Goal: Information Seeking & Learning: Learn about a topic

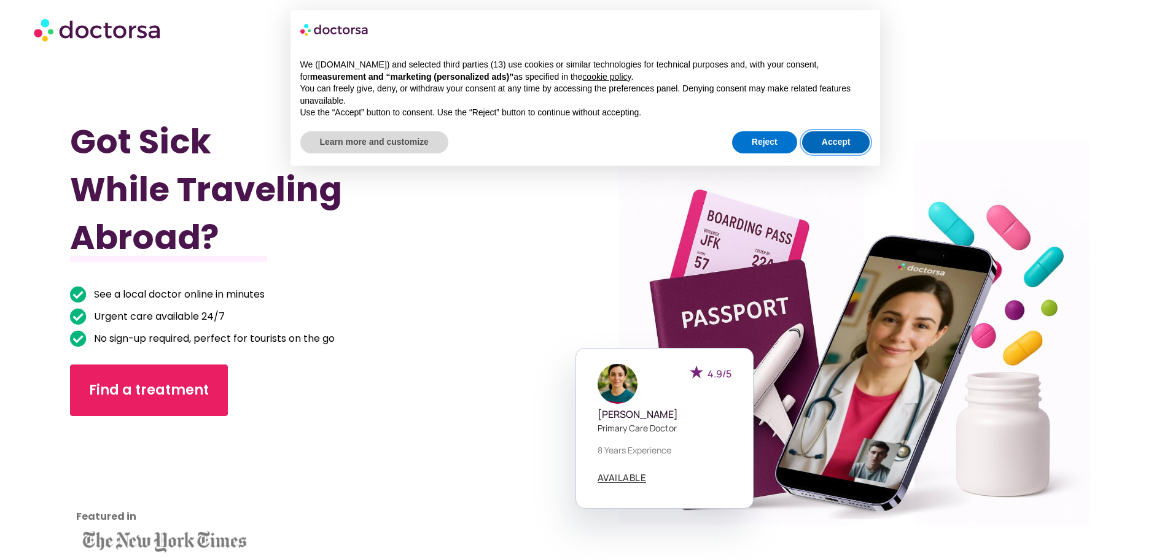
click at [838, 138] on button "Accept" at bounding box center [836, 142] width 68 height 22
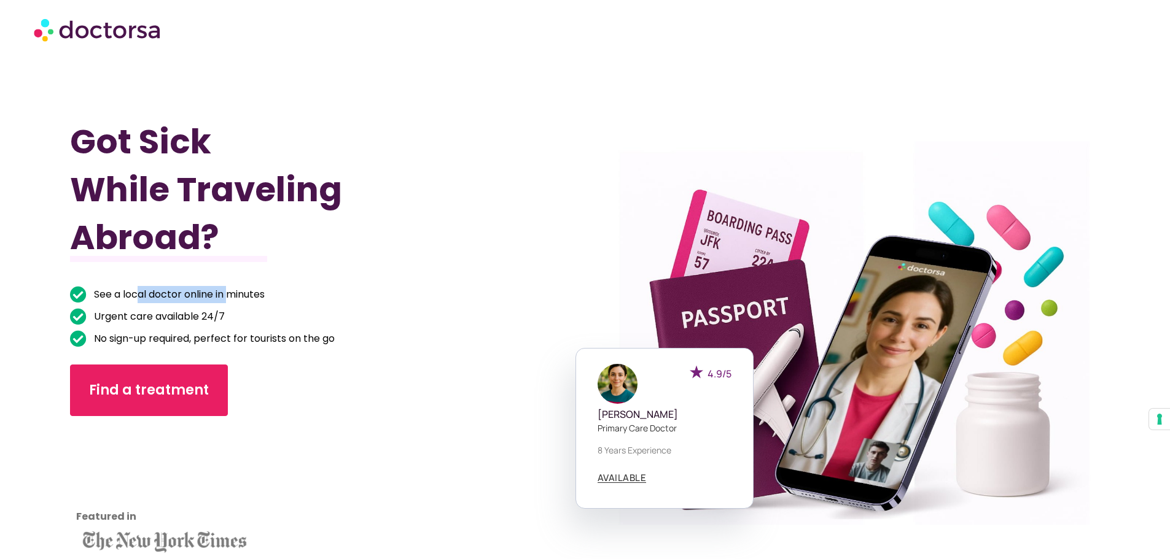
drag, startPoint x: 141, startPoint y: 291, endPoint x: 232, endPoint y: 292, distance: 91.5
click at [232, 292] on span "See a local doctor online in minutes" at bounding box center [178, 294] width 174 height 17
drag, startPoint x: 258, startPoint y: 296, endPoint x: 185, endPoint y: 296, distance: 73.1
click at [186, 296] on span "See a local doctor online in minutes" at bounding box center [178, 294] width 174 height 17
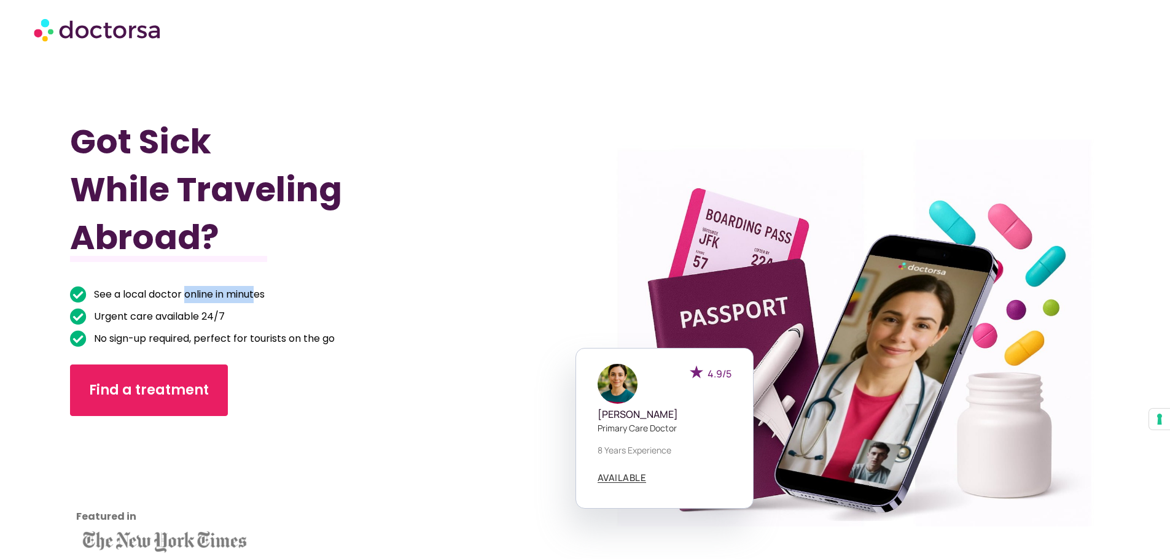
scroll to position [123, 0]
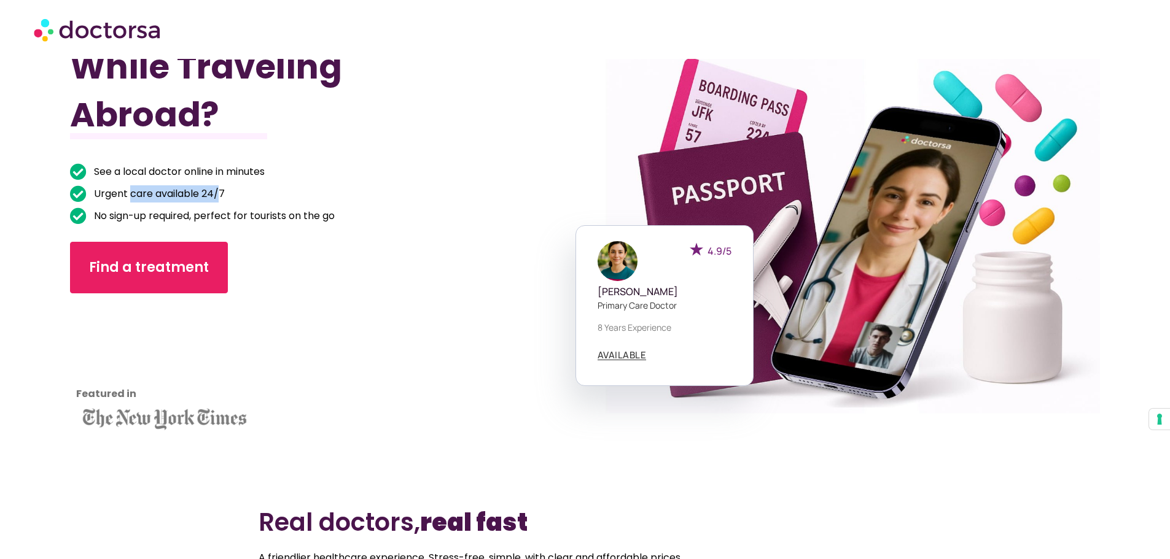
drag, startPoint x: 173, startPoint y: 190, endPoint x: 220, endPoint y: 190, distance: 47.9
click at [220, 190] on span "Urgent care available 24/7" at bounding box center [158, 193] width 134 height 17
drag, startPoint x: 228, startPoint y: 192, endPoint x: 248, endPoint y: 219, distance: 34.3
click at [228, 192] on li "Urgent care available 24/7" at bounding box center [288, 195] width 437 height 20
drag, startPoint x: 280, startPoint y: 214, endPoint x: 175, endPoint y: 214, distance: 105.0
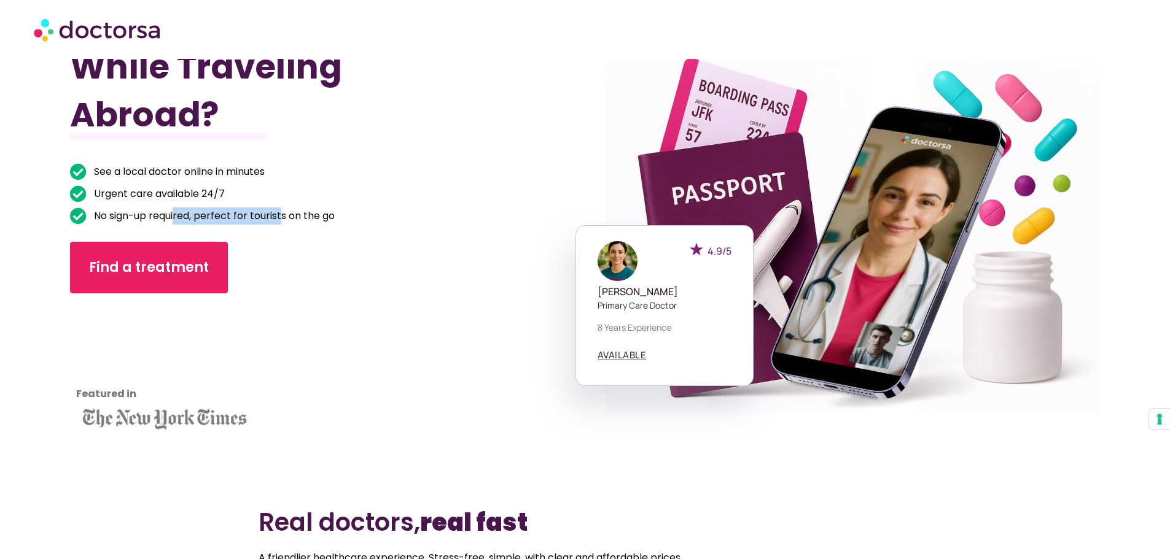
click at [175, 214] on span "No sign-up required, perfect for tourists on the go" at bounding box center [213, 216] width 244 height 17
drag, startPoint x: 169, startPoint y: 214, endPoint x: 280, endPoint y: 214, distance: 111.1
click at [279, 214] on span "No sign-up required, perfect for tourists on the go" at bounding box center [213, 216] width 244 height 17
click at [280, 214] on span "No sign-up required, perfect for tourists on the go" at bounding box center [213, 216] width 244 height 17
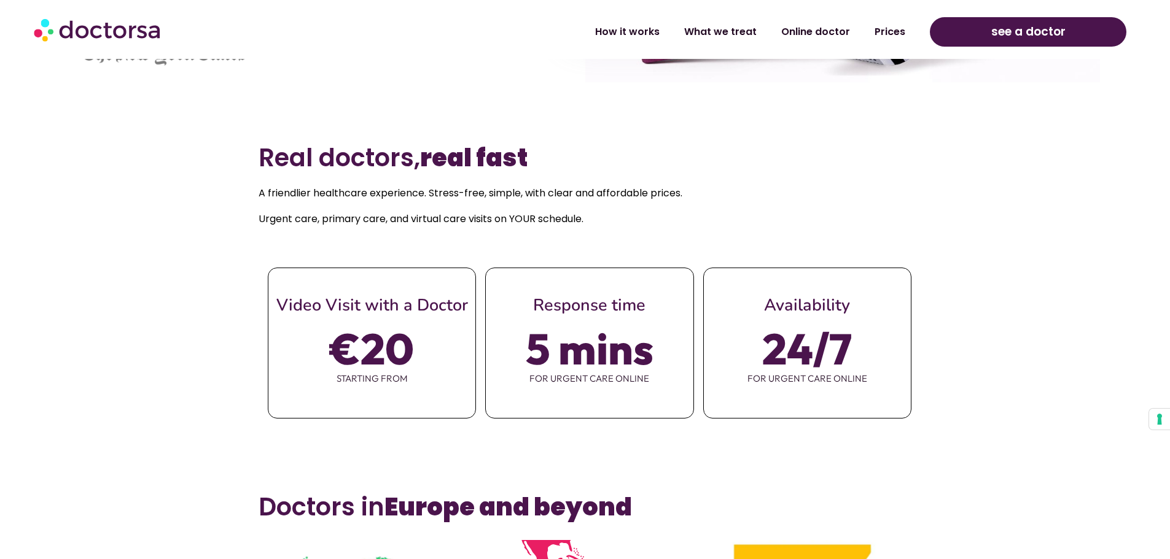
scroll to position [491, 0]
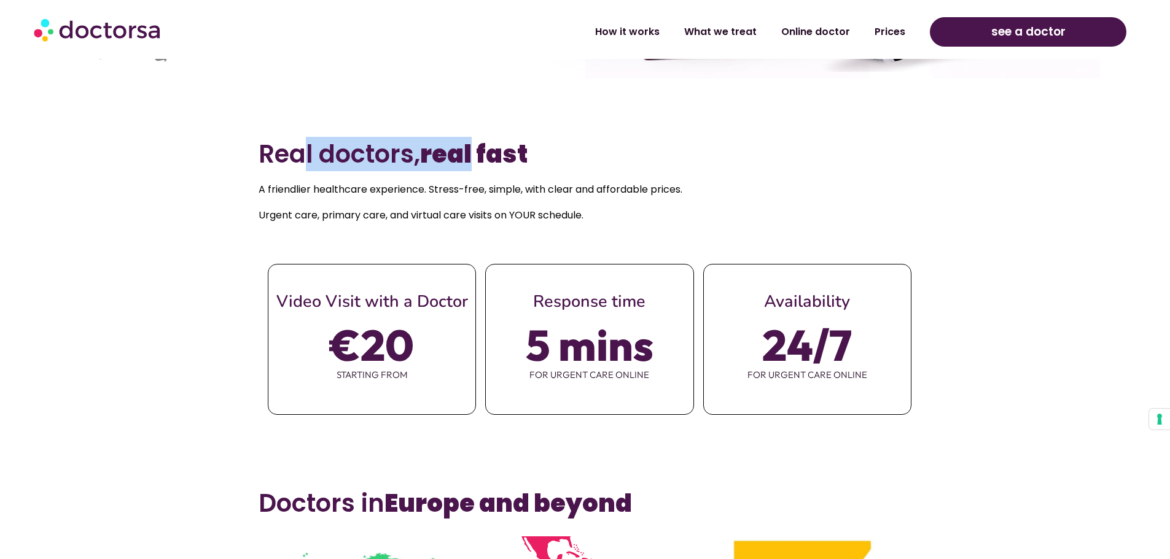
drag, startPoint x: 309, startPoint y: 144, endPoint x: 471, endPoint y: 146, distance: 161.5
click at [471, 146] on h2 "Real doctors, real fast" at bounding box center [584, 153] width 653 height 29
click at [534, 147] on h2 "Real doctors, real fast" at bounding box center [584, 153] width 653 height 29
drag, startPoint x: 542, startPoint y: 149, endPoint x: 276, endPoint y: 157, distance: 266.0
click at [276, 157] on h2 "Real doctors, real fast" at bounding box center [584, 153] width 653 height 29
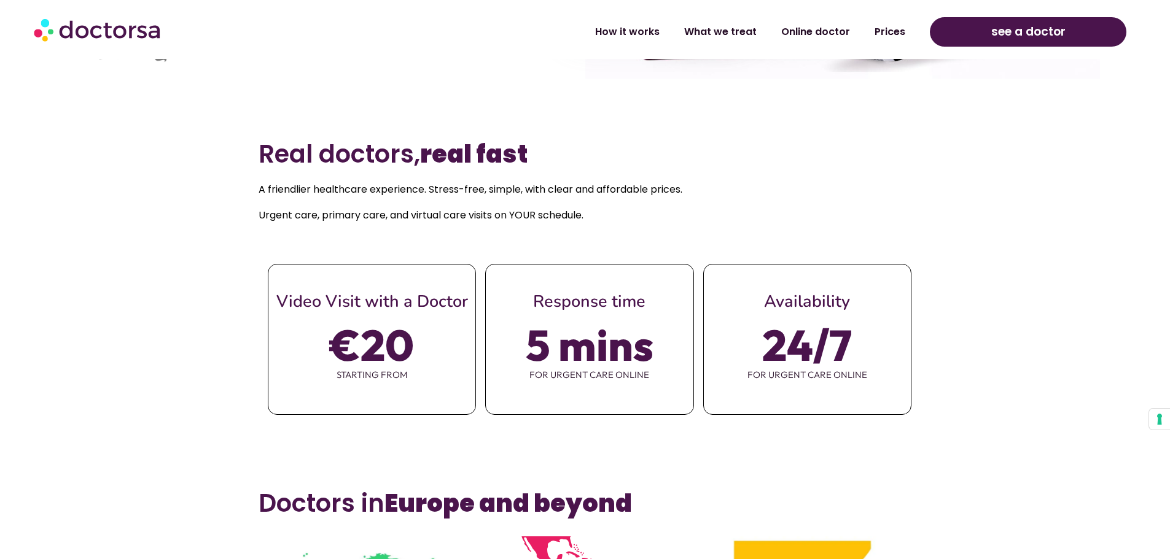
drag, startPoint x: 276, startPoint y: 169, endPoint x: 298, endPoint y: 242, distance: 76.5
click at [276, 169] on h2 "Real doctors, real fast" at bounding box center [584, 153] width 653 height 29
click at [407, 301] on span "Video Visit with a Doctor" at bounding box center [372, 301] width 192 height 23
drag, startPoint x: 378, startPoint y: 305, endPoint x: 398, endPoint y: 305, distance: 19.6
click at [398, 305] on span "Video Visit with a Doctor" at bounding box center [372, 301] width 192 height 23
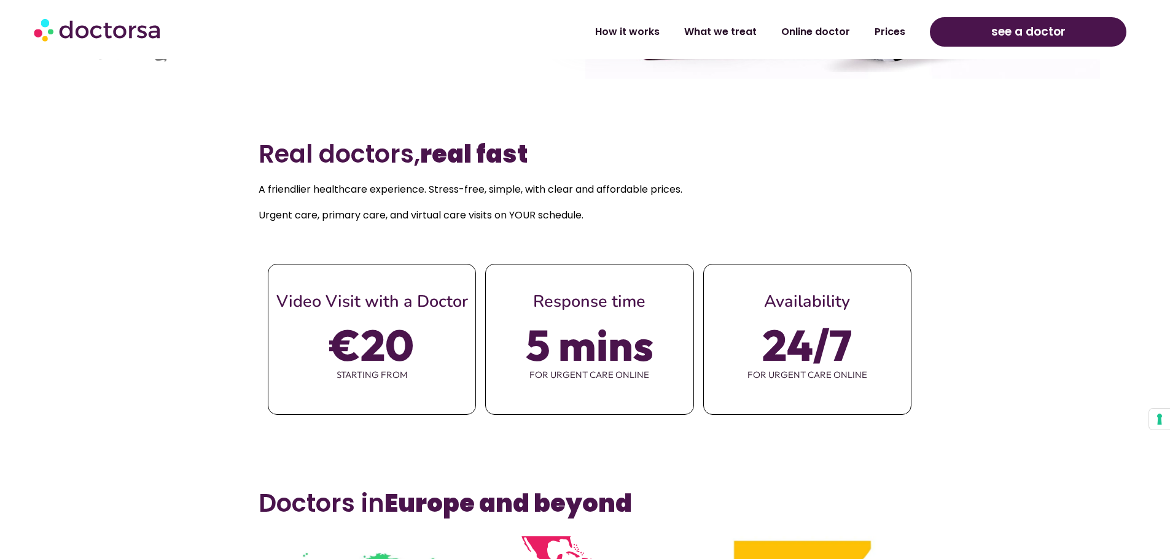
click at [400, 305] on span "Video Visit with a Doctor" at bounding box center [372, 301] width 192 height 23
drag, startPoint x: 583, startPoint y: 306, endPoint x: 620, endPoint y: 306, distance: 36.2
click at [620, 306] on span "Response time" at bounding box center [589, 301] width 112 height 23
click at [621, 306] on span "Response time" at bounding box center [589, 301] width 112 height 23
drag, startPoint x: 607, startPoint y: 346, endPoint x: 632, endPoint y: 350, distance: 25.4
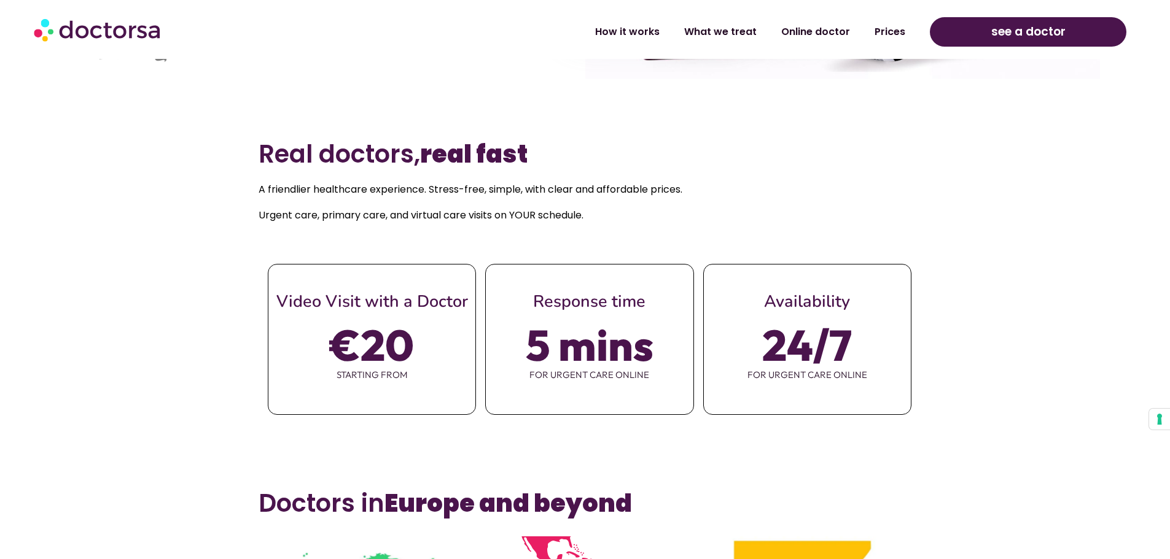
click at [632, 350] on span "5 mins" at bounding box center [590, 345] width 128 height 34
drag, startPoint x: 804, startPoint y: 303, endPoint x: 814, endPoint y: 359, distance: 56.1
click at [814, 359] on div "Availability 24/7 for urgent care online" at bounding box center [807, 340] width 207 height 150
click at [815, 359] on span "24/7" at bounding box center [807, 345] width 90 height 34
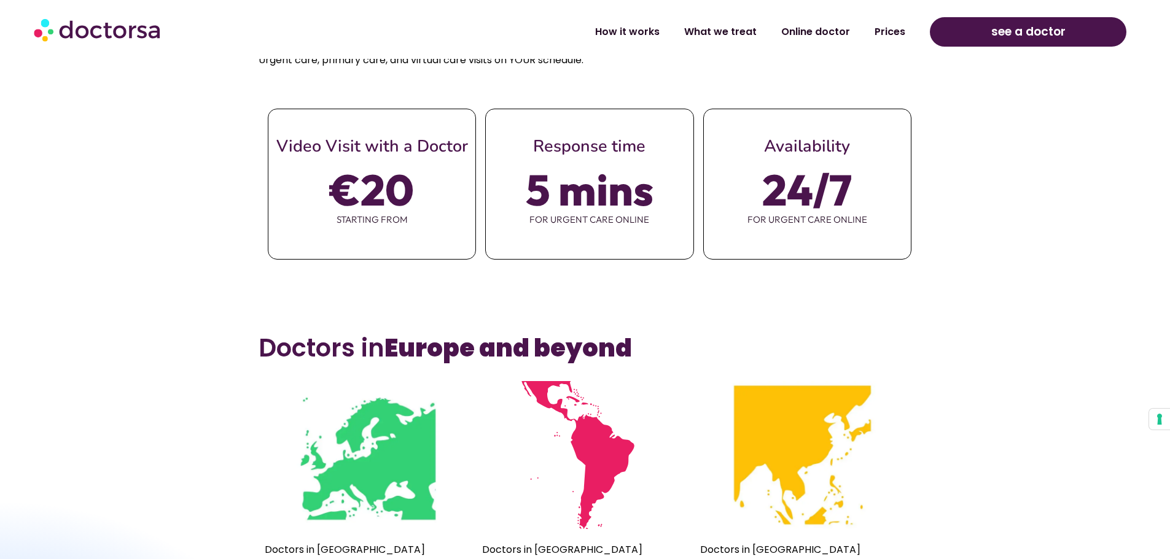
scroll to position [737, 0]
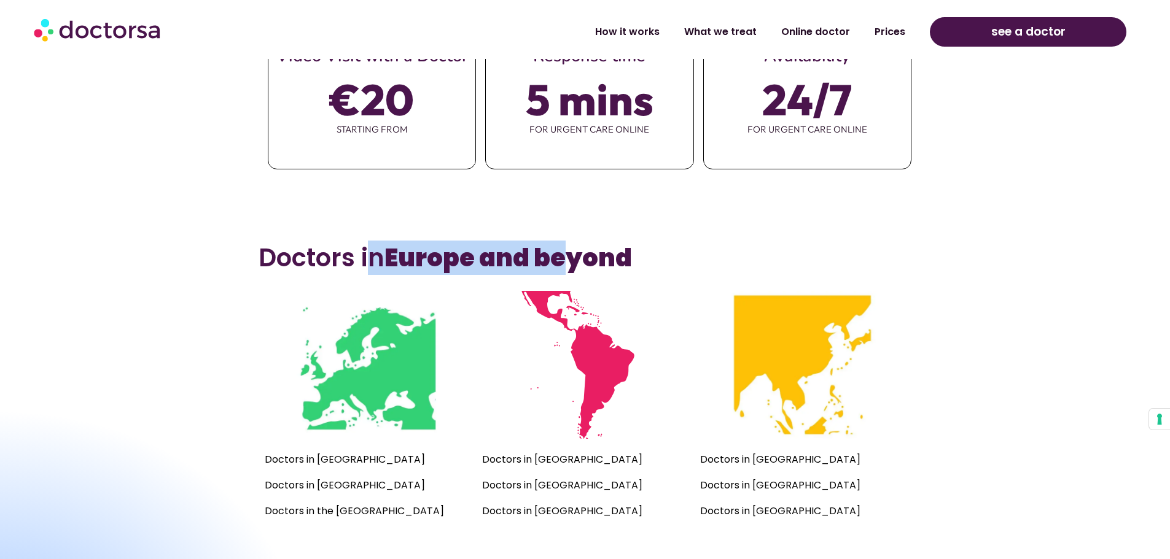
drag, startPoint x: 429, startPoint y: 263, endPoint x: 570, endPoint y: 262, distance: 141.8
click at [570, 262] on h3 "Doctors in Europe and beyond" at bounding box center [584, 257] width 653 height 29
click at [570, 263] on b "Europe and beyond" at bounding box center [507, 258] width 247 height 34
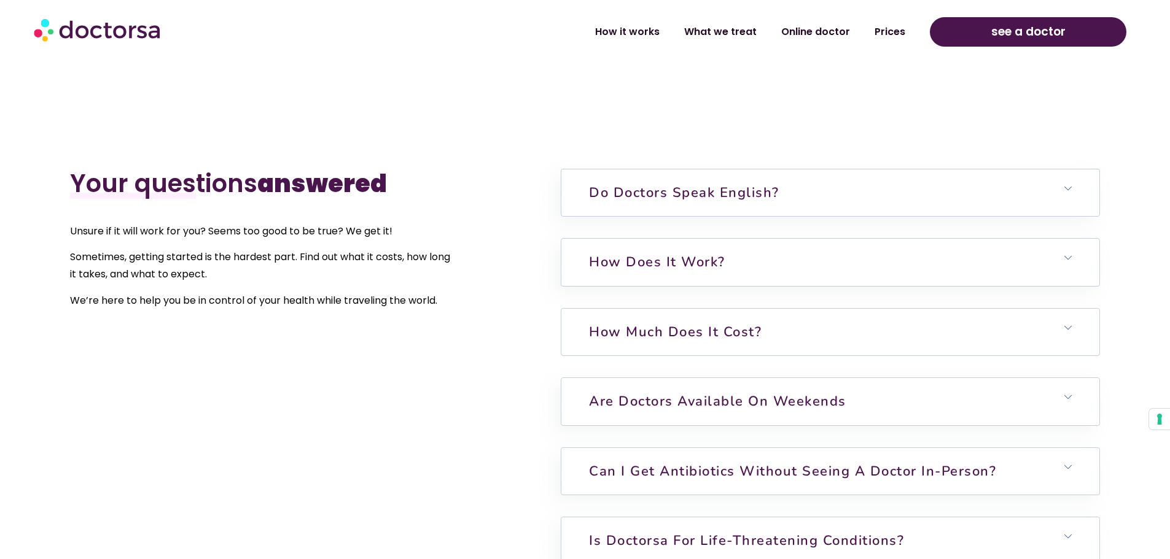
scroll to position [3131, 0]
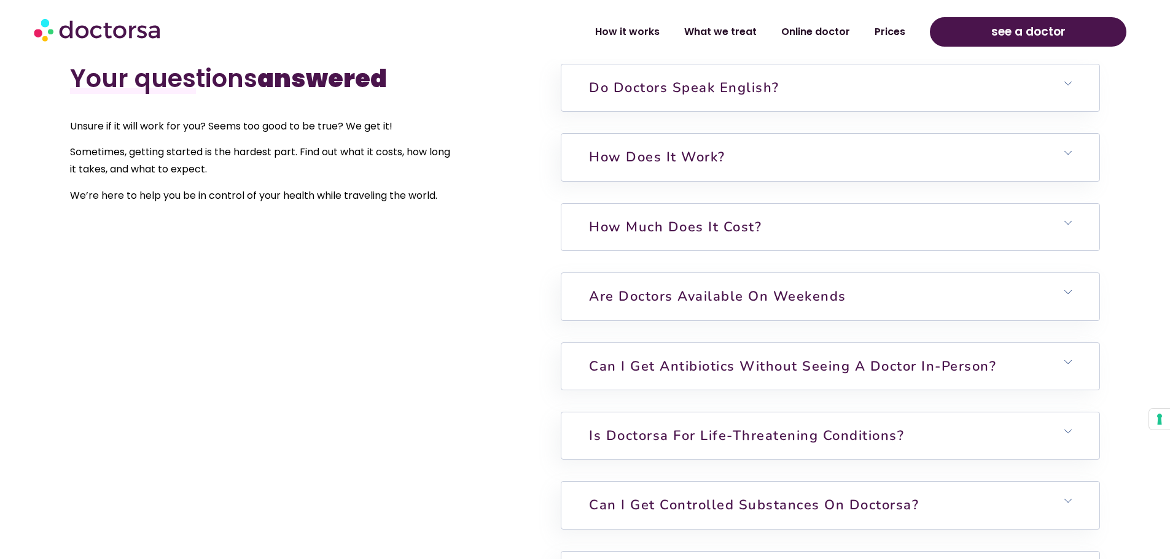
click at [706, 205] on h6 "How much does it cost?" at bounding box center [829, 227] width 537 height 47
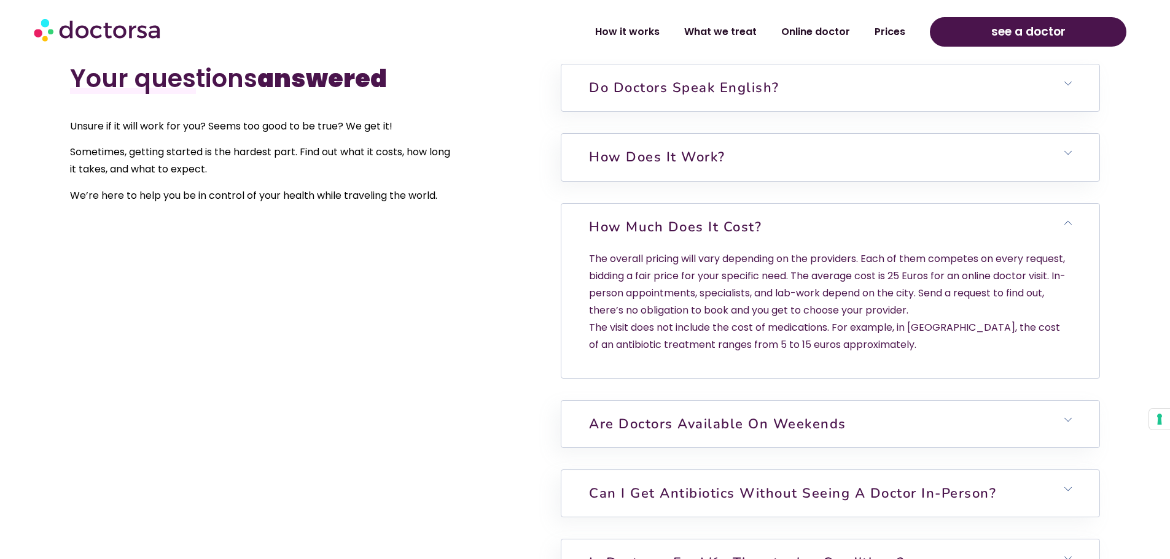
drag, startPoint x: 695, startPoint y: 313, endPoint x: 993, endPoint y: 314, distance: 298.4
click at [993, 314] on p "The overall pricing will vary depending on the providers. Each of them competes…" at bounding box center [830, 302] width 482 height 103
click at [924, 337] on p "The overall pricing will vary depending on the providers. Each of them competes…" at bounding box center [830, 302] width 482 height 103
drag, startPoint x: 700, startPoint y: 326, endPoint x: 739, endPoint y: 340, distance: 41.6
click at [713, 330] on p "The overall pricing will vary depending on the providers. Each of them competes…" at bounding box center [830, 302] width 482 height 103
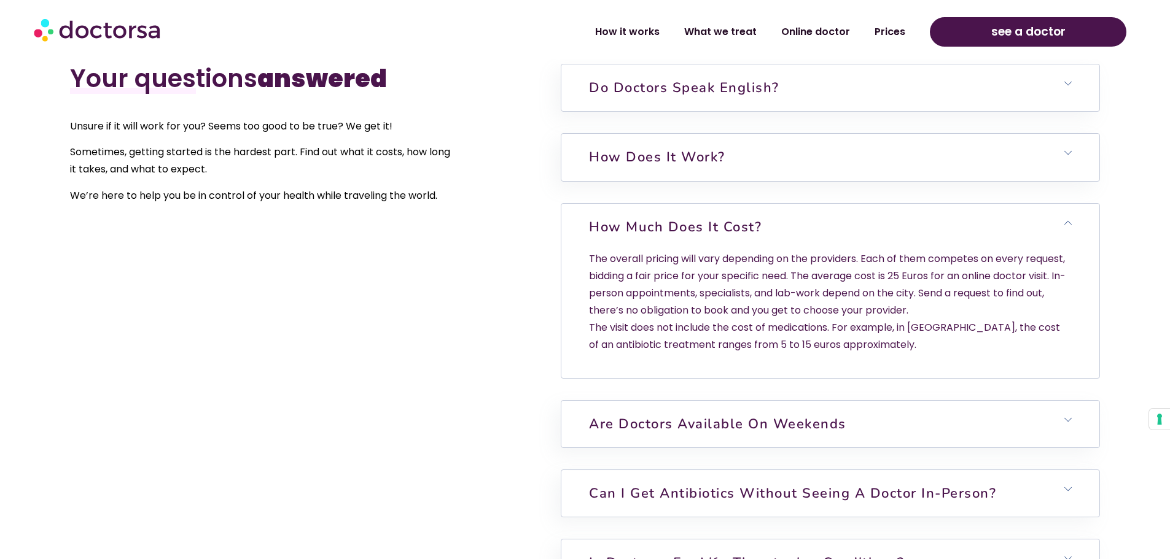
click at [756, 350] on p "The overall pricing will vary depending on the providers. Each of them competes…" at bounding box center [830, 302] width 482 height 103
drag, startPoint x: 743, startPoint y: 325, endPoint x: 744, endPoint y: 353, distance: 27.6
click at [744, 351] on p "The overall pricing will vary depending on the providers. Each of them competes…" at bounding box center [830, 302] width 482 height 103
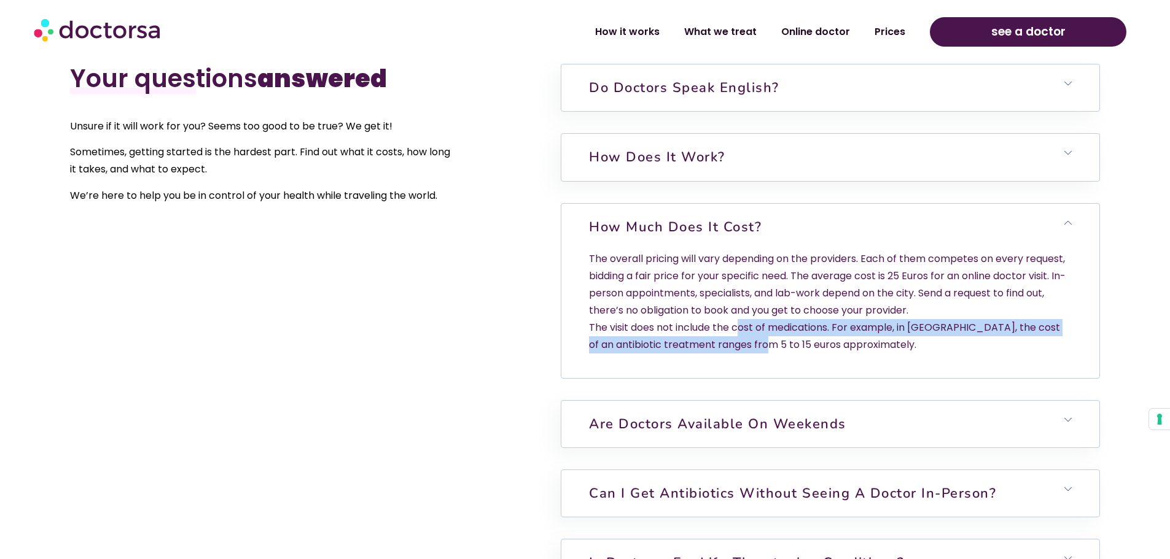
click at [747, 342] on p "The overall pricing will vary depending on the providers. Each of them competes…" at bounding box center [830, 302] width 482 height 103
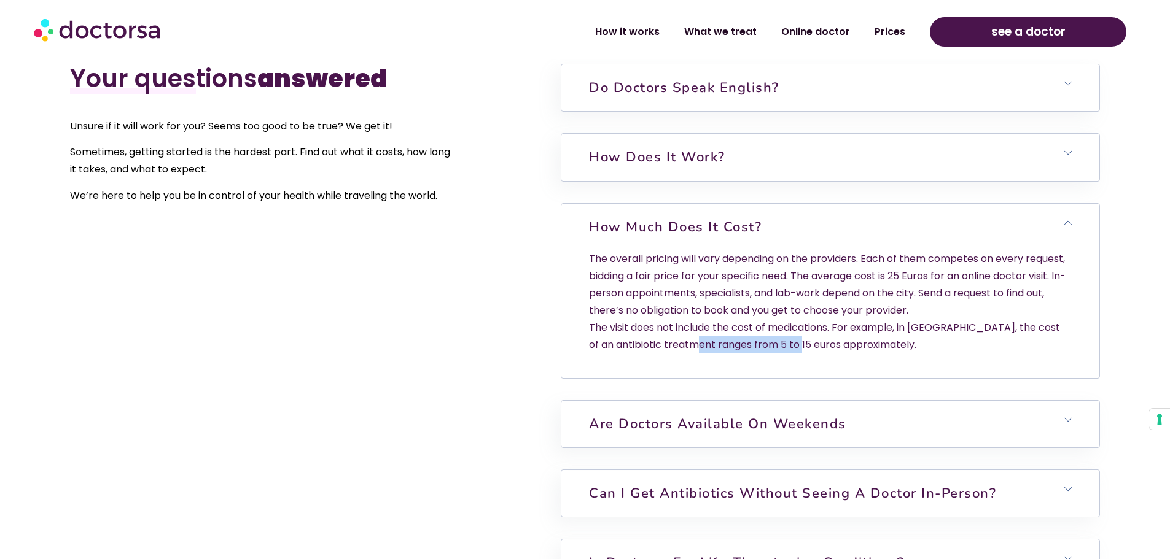
drag, startPoint x: 691, startPoint y: 345, endPoint x: 852, endPoint y: 346, distance: 160.9
click at [825, 345] on p "The overall pricing will vary depending on the providers. Each of them competes…" at bounding box center [830, 302] width 482 height 103
click at [852, 346] on p "The overall pricing will vary depending on the providers. Each of them competes…" at bounding box center [830, 302] width 482 height 103
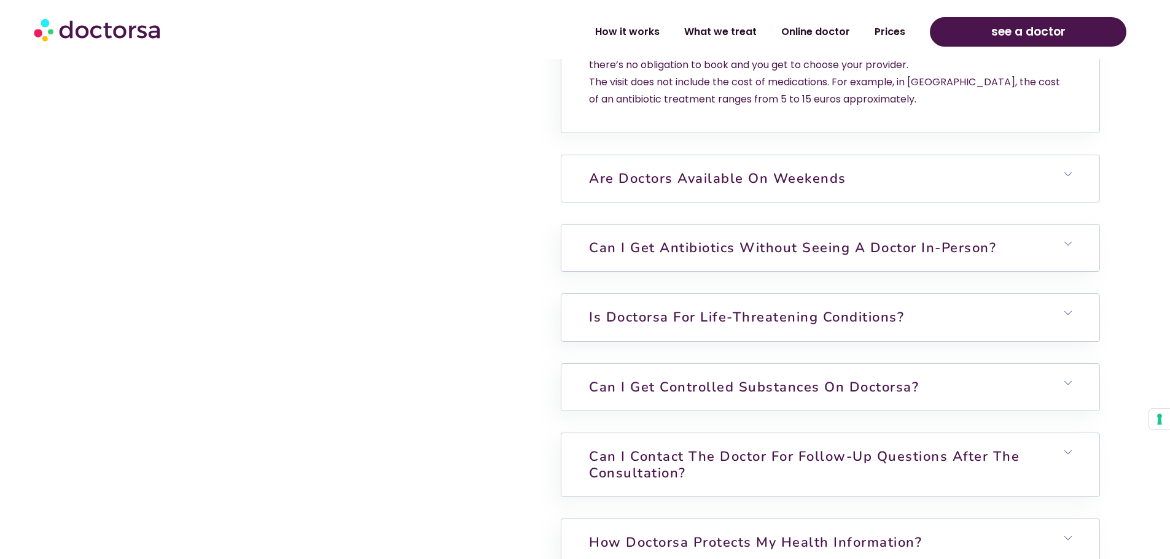
click at [679, 186] on link "Are doctors available on weekends" at bounding box center [717, 178] width 257 height 18
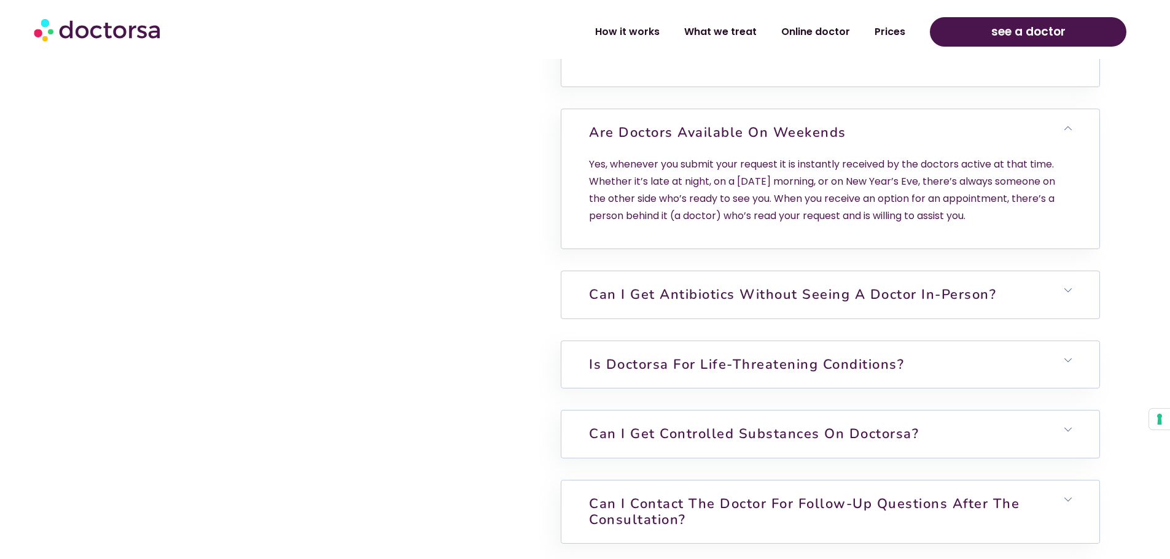
scroll to position [3500, 0]
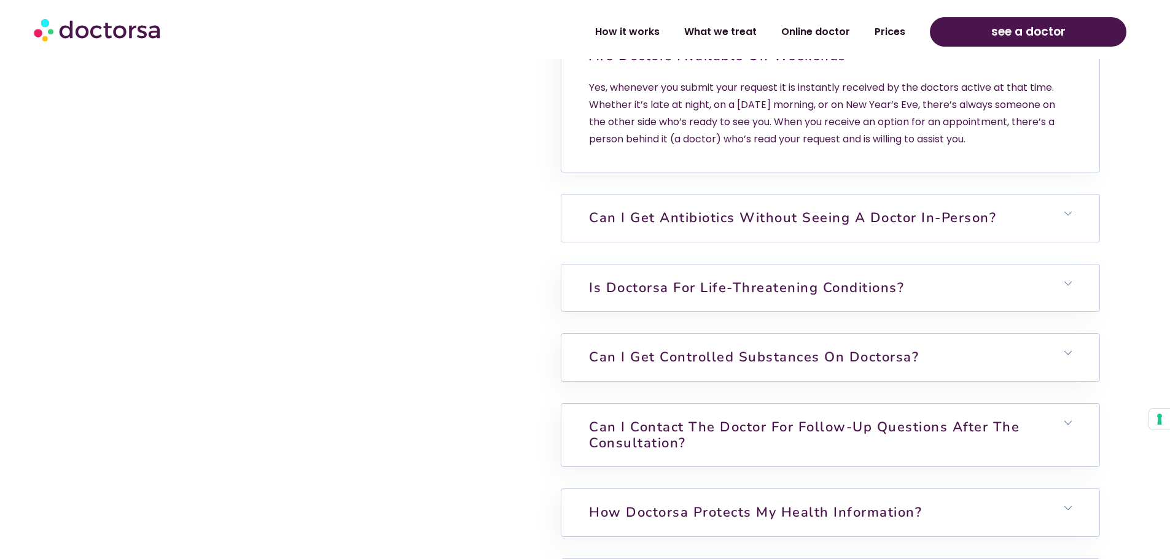
click at [672, 224] on link "Can I get antibiotics without seeing a doctor in-person?" at bounding box center [792, 218] width 407 height 18
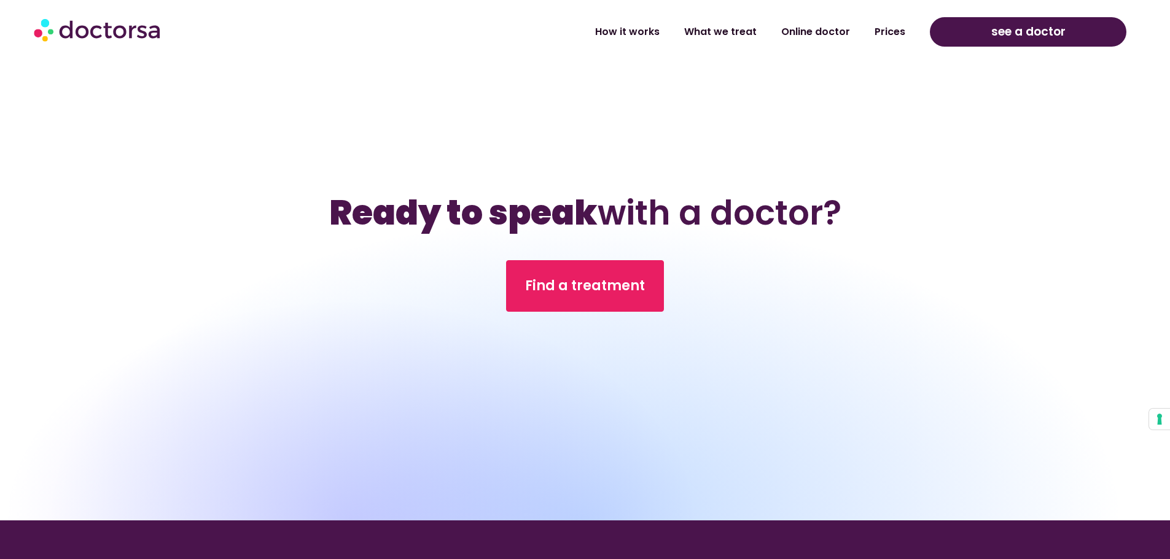
scroll to position [4712, 0]
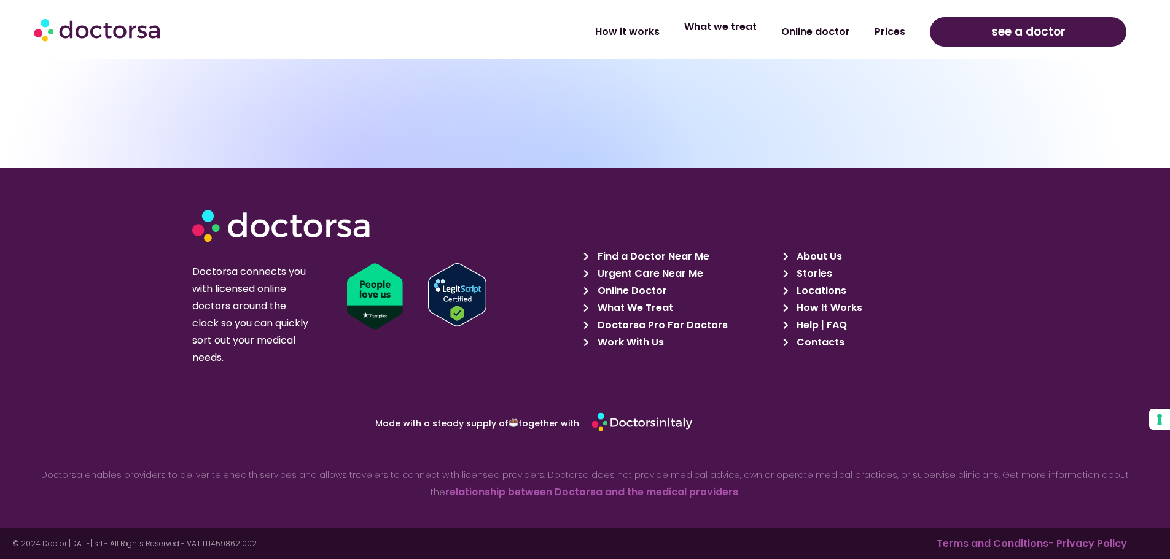
click at [739, 29] on link "What we treat" at bounding box center [720, 27] width 97 height 28
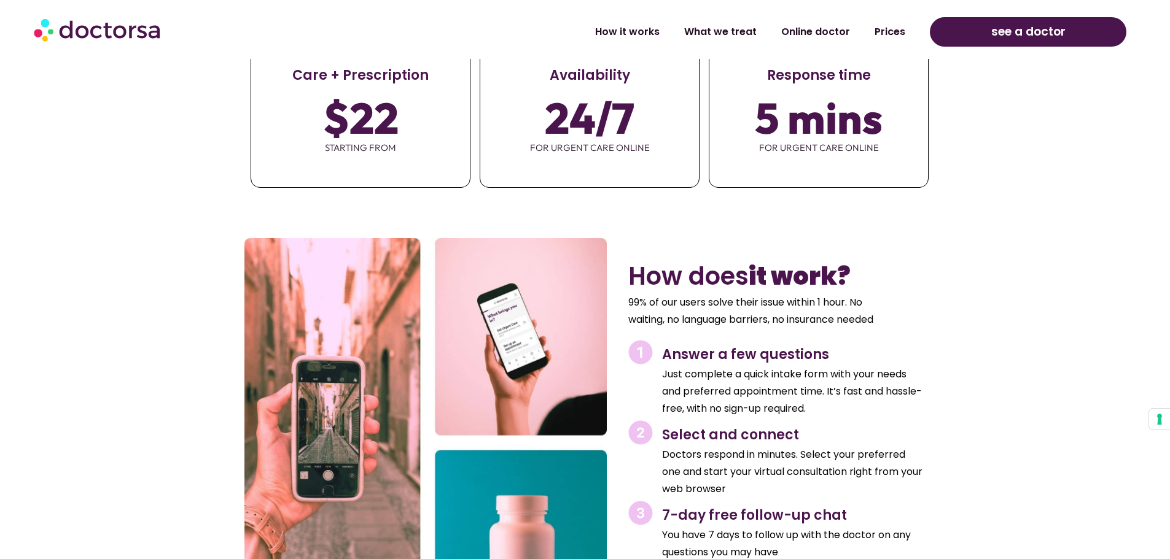
scroll to position [4544, 0]
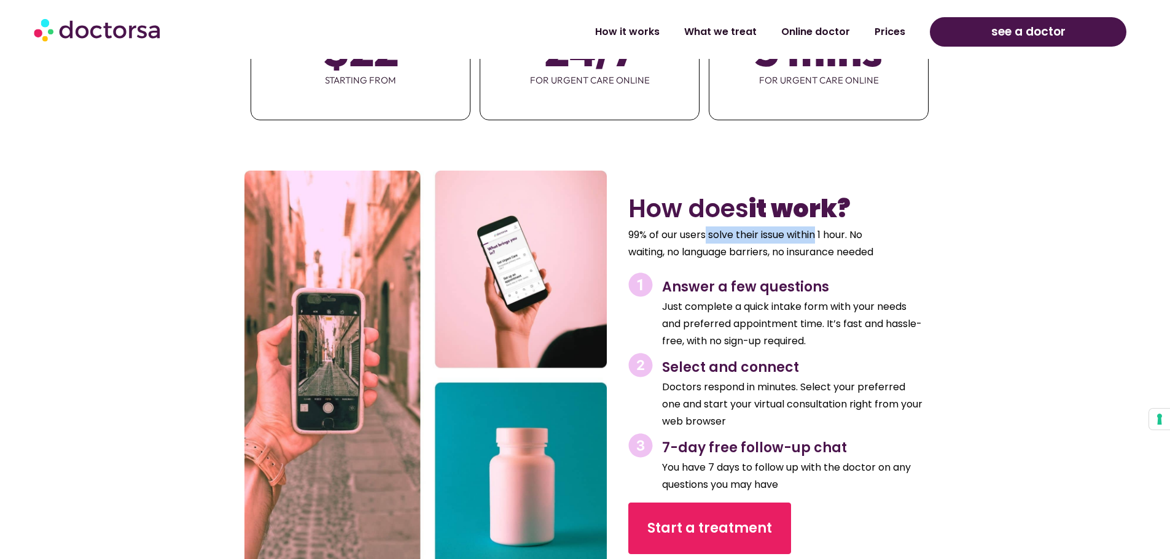
drag, startPoint x: 706, startPoint y: 186, endPoint x: 819, endPoint y: 185, distance: 113.0
click at [819, 227] on p "99% of our users solve their issue within 1 hour. No waiting, no language barri…" at bounding box center [760, 244] width 265 height 34
click at [818, 227] on p "99% of our users solve their issue within 1 hour. No waiting, no language barri…" at bounding box center [760, 244] width 265 height 34
drag, startPoint x: 659, startPoint y: 206, endPoint x: 800, endPoint y: 206, distance: 140.6
click at [800, 227] on p "99% of our users solve their issue within 1 hour. No waiting, no language barri…" at bounding box center [760, 244] width 265 height 34
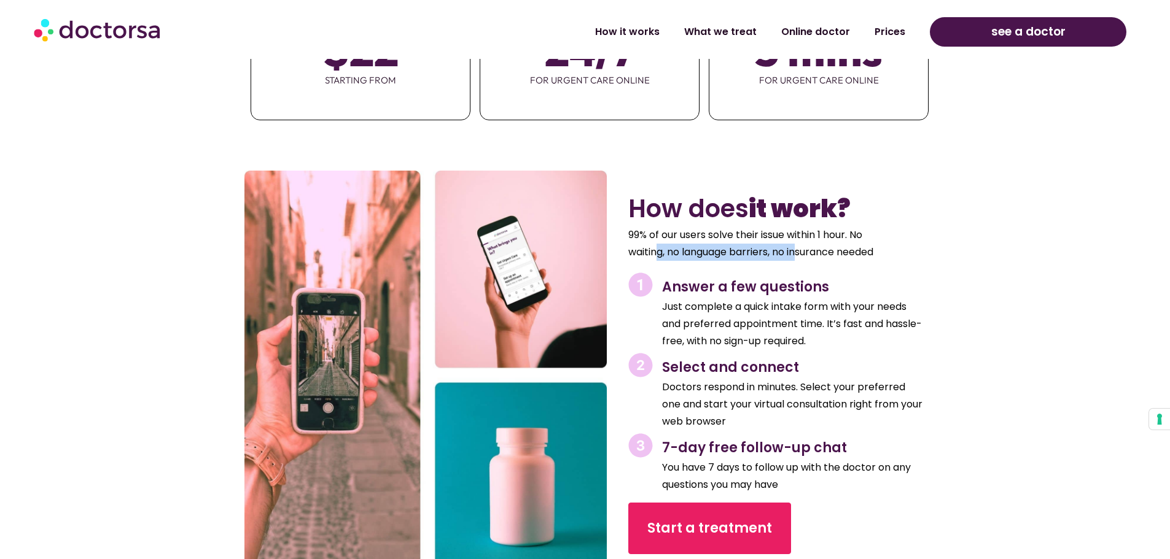
click at [800, 227] on p "99% of our users solve their issue within 1 hour. No waiting, no language barri…" at bounding box center [760, 244] width 265 height 34
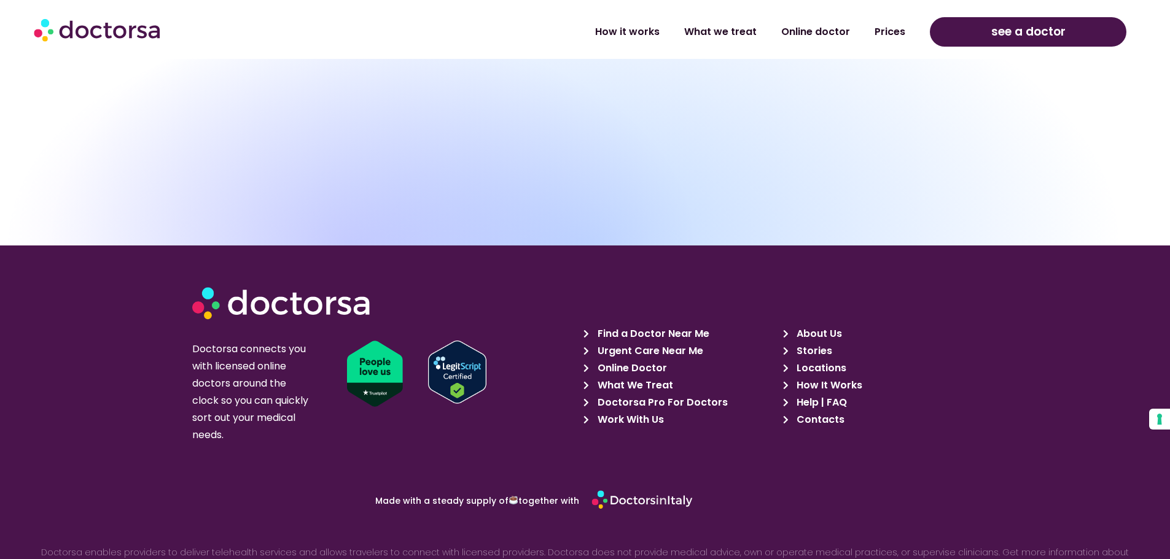
scroll to position [6439, 0]
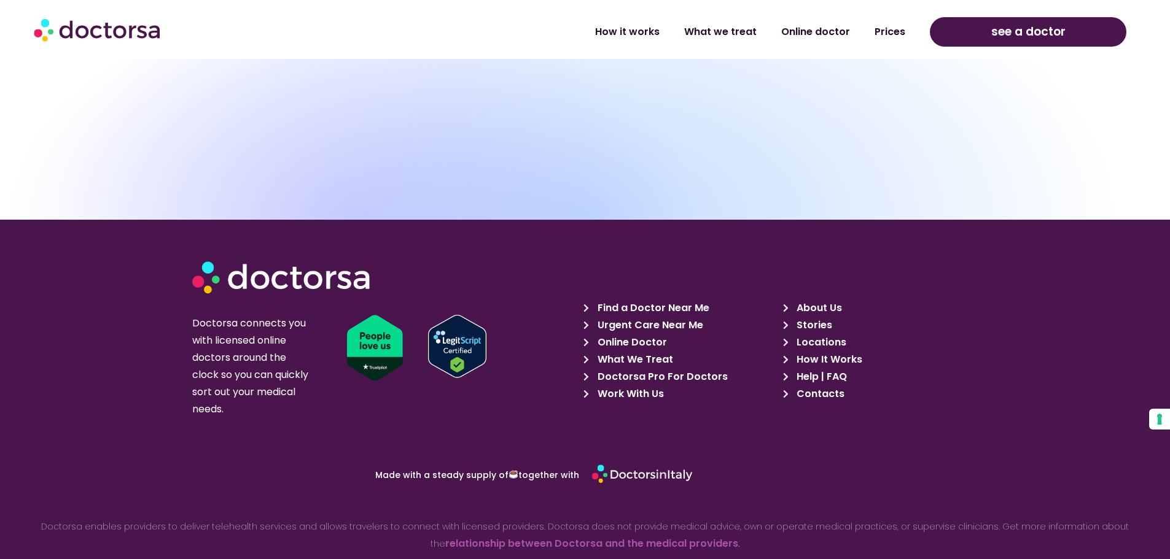
drag, startPoint x: 39, startPoint y: 543, endPoint x: 98, endPoint y: 545, distance: 59.6
copy p "Doctor [DATE] srl"
